Goal: Task Accomplishment & Management: Manage account settings

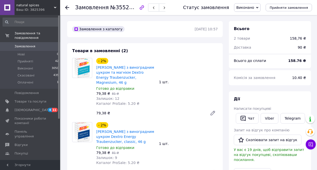
drag, startPoint x: 125, startPoint y: 82, endPoint x: 95, endPoint y: 79, distance: 30.5
click at [95, 78] on div "- 2% Декстроза Цукерки з виноградним цукром та магнієм Dextro Energy Traubenzuc…" at bounding box center [125, 82] width 63 height 50
copy link "Dextro Energy Traubenzucker, Magnesium, 46 g"
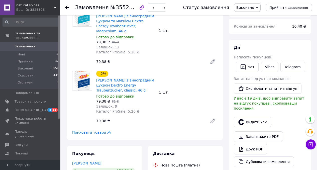
scroll to position [52, 0]
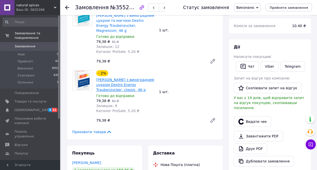
drag, startPoint x: 155, startPoint y: 89, endPoint x: 133, endPoint y: 86, distance: 22.1
click at [133, 86] on div "Декстроза Цукерки з виноградним цукром Dextro Energy Traubenzucker, classic, 46…" at bounding box center [126, 85] width 60 height 16
copy link "Dextro Energy Traubenzucker, classic, 46 g"
click at [39, 101] on span "Товари та послуги" at bounding box center [31, 101] width 32 height 5
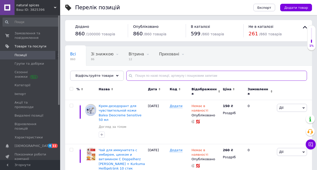
click at [138, 76] on input "text" at bounding box center [216, 76] width 180 height 10
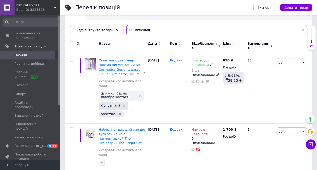
scroll to position [49, 0]
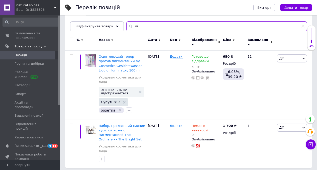
type input "п"
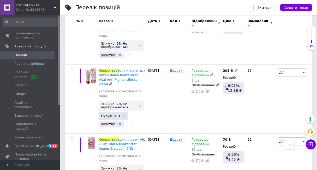
scroll to position [584, 0]
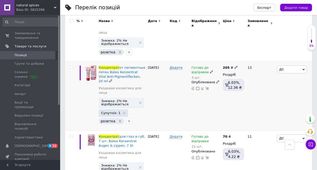
type input "концентрат"
click at [236, 66] on icon at bounding box center [235, 67] width 3 height 3
type input "215"
click at [210, 75] on div "Готово до відправки 3 шт. Опубліковано" at bounding box center [205, 95] width 31 height 69
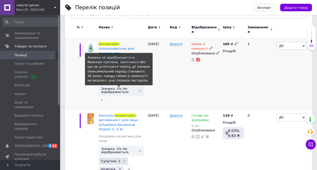
scroll to position [0, 0]
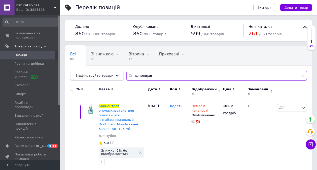
click at [138, 76] on input "концентрат" at bounding box center [216, 76] width 180 height 10
click at [138, 77] on input "концентрат" at bounding box center [216, 76] width 180 height 10
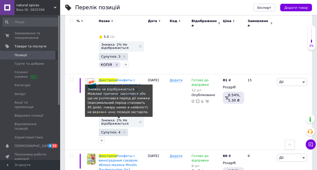
scroll to position [507, 0]
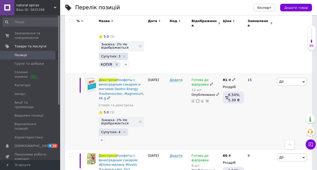
type input "декстроза"
click at [232, 78] on icon at bounding box center [233, 79] width 3 height 3
type input "85"
click at [216, 100] on div "Готово до відправки 12 шт. Опубліковано" at bounding box center [205, 112] width 31 height 76
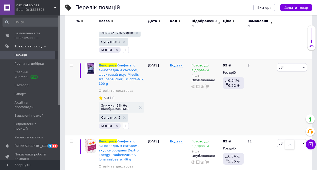
scroll to position [788, 0]
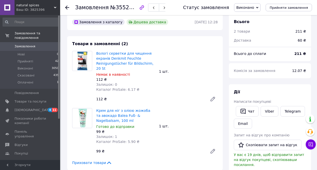
scroll to position [7, 0]
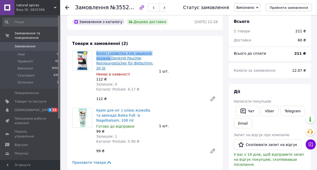
drag, startPoint x: 95, startPoint y: 53, endPoint x: 110, endPoint y: 59, distance: 15.9
click at [110, 59] on div "Вологі серветки для чищення екранів Denkmit Feuchte Reinigungstücher für Bildsc…" at bounding box center [125, 71] width 63 height 43
copy link "Вологі серветки для чищення екранів"
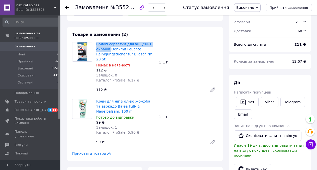
scroll to position [17, 0]
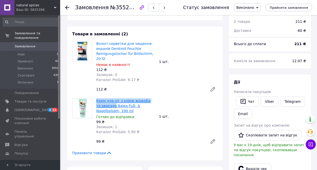
drag, startPoint x: 95, startPoint y: 100, endPoint x: 110, endPoint y: 105, distance: 15.7
click at [110, 105] on div "Крем для ніг з олією жожоба та авокадо Balea Fuß- & Nagelbalsam, 100 ml Готово …" at bounding box center [125, 116] width 63 height 38
copy link "Крем для ніг з олією жожоба та авокадо"
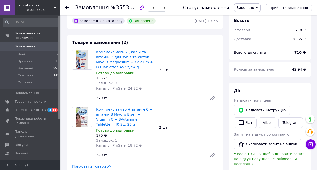
scroll to position [9, 0]
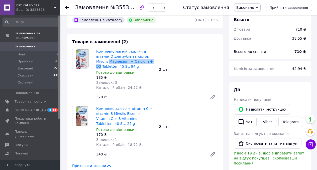
drag, startPoint x: 96, startPoint y: 61, endPoint x: 141, endPoint y: 62, distance: 44.8
click at [141, 62] on div "Комплекс магній , калій та вітамін D для зубів та кісток Mivolis Magnesium + Ca…" at bounding box center [125, 69] width 63 height 43
copy link "Magnesium + Calcium + D3"
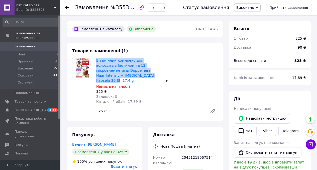
drag, startPoint x: 95, startPoint y: 59, endPoint x: 105, endPoint y: 81, distance: 24.3
click at [105, 81] on div "Вітамінний комлпекс для волосся з з біотином та 12 мікроелементами Doppelherz H…" at bounding box center [125, 81] width 63 height 48
copy link "Вітамінний комлпекс для волосся з з біотином та 12 мікроелементами Doppelherz H…"
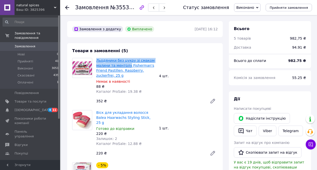
drag, startPoint x: 95, startPoint y: 59, endPoint x: 128, endPoint y: 66, distance: 33.2
click at [128, 66] on div "Льодяники без цукру зі смаком малини та ментолу Fisherman's Friend Pastillen, R…" at bounding box center [125, 76] width 63 height 38
copy link "Льодяники без цукру зі смаком малини та ментолу"
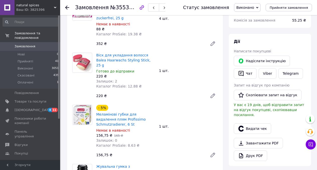
scroll to position [59, 0]
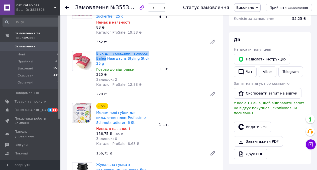
drag, startPoint x: 95, startPoint y: 53, endPoint x: 155, endPoint y: 53, distance: 60.3
click at [156, 53] on div "Віск для укладання волосся Balea Haarwachs Styling Stick, 25 g Готово до відпра…" at bounding box center [125, 69] width 63 height 38
copy link "Віск для укладання волосся Balea"
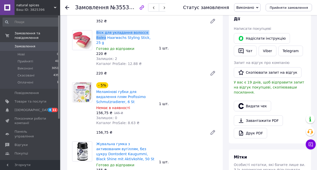
scroll to position [89, 0]
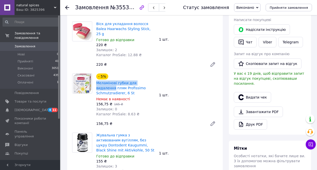
drag, startPoint x: 95, startPoint y: 78, endPoint x: 165, endPoint y: 76, distance: 69.3
click at [165, 76] on div "- 5% Меламінові губки для видалення плям Profissimo Schmutzradierer, 6 St Немає…" at bounding box center [156, 100] width 125 height 57
copy link "Меламінові губки для видалення"
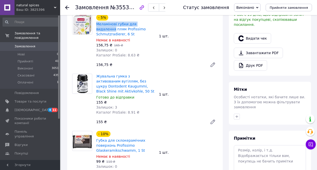
scroll to position [158, 0]
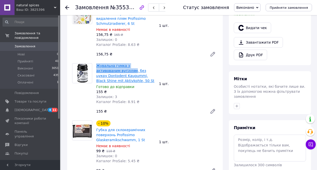
drag, startPoint x: 95, startPoint y: 59, endPoint x: 110, endPoint y: 65, distance: 15.7
click at [110, 65] on div "Жувальна гумка з активованим вугіллям, без цукру Dontodent Kaugummi, Black Shin…" at bounding box center [125, 83] width 63 height 43
copy link "Жувальна гумка з активованим вугіллям"
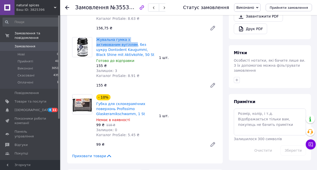
scroll to position [186, 0]
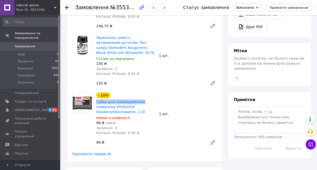
drag, startPoint x: 95, startPoint y: 97, endPoint x: 144, endPoint y: 97, distance: 48.8
click at [144, 97] on div "- 10% Губка для склокерамічних поверхонь Profissimo Glaskeramikschwamm, 1 St Не…" at bounding box center [125, 113] width 63 height 45
copy link "Губка для склокерамічних"
